Goal: Find specific page/section: Find specific page/section

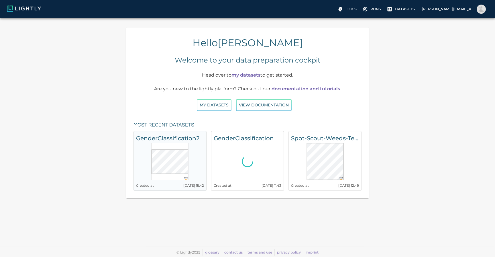
click at [168, 136] on h6 "GenderClassification2" at bounding box center [170, 137] width 68 height 9
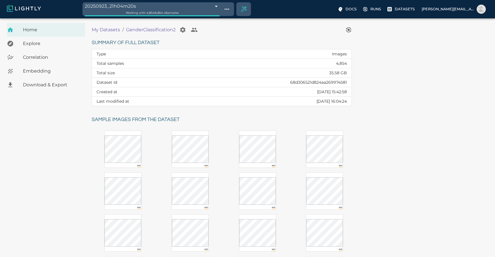
click at [131, 18] on body "20250923_21h04m20s 68d30b54ea8a251b73d8af38 Working with 4,854 / 4,854 of sampl…" at bounding box center [247, 178] width 495 height 320
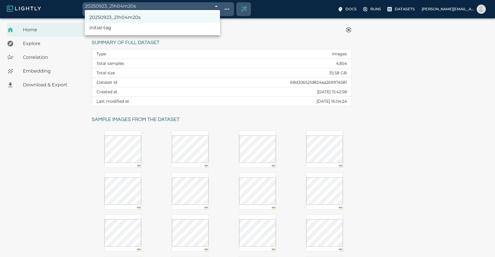
click at [131, 6] on div at bounding box center [247, 128] width 495 height 257
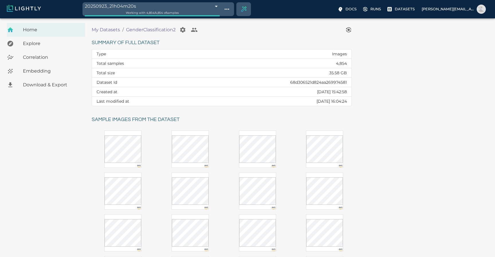
click at [17, 7] on img at bounding box center [24, 8] width 34 height 7
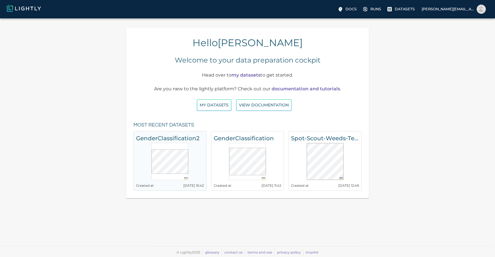
click at [180, 141] on h6 "GenderClassification2" at bounding box center [170, 137] width 68 height 9
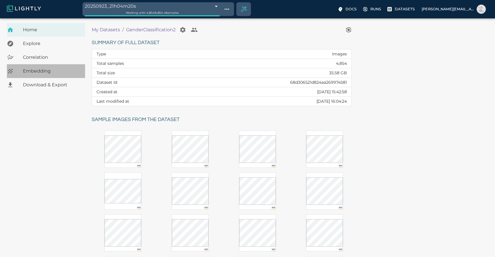
click at [37, 71] on span "Embedding" at bounding box center [52, 71] width 58 height 7
